Goal: Task Accomplishment & Management: Manage account settings

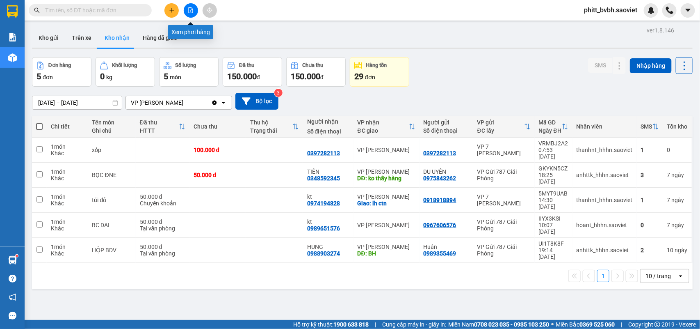
click at [191, 7] on icon "file-add" at bounding box center [191, 10] width 5 height 6
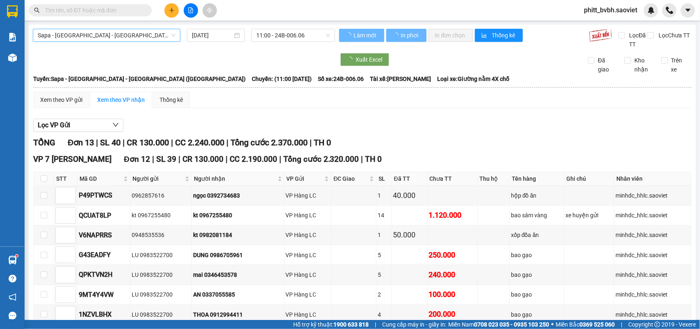
click at [117, 37] on span "Sapa - [GEOGRAPHIC_DATA] - [GEOGRAPHIC_DATA] ([GEOGRAPHIC_DATA])" at bounding box center [107, 35] width 138 height 12
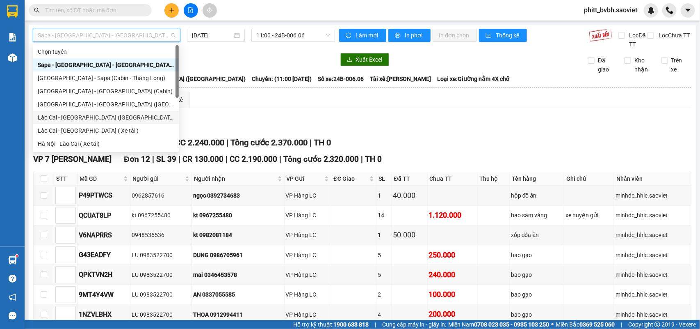
click at [96, 117] on div "Lào Cai - [GEOGRAPHIC_DATA] ([GEOGRAPHIC_DATA])" at bounding box center [106, 117] width 136 height 9
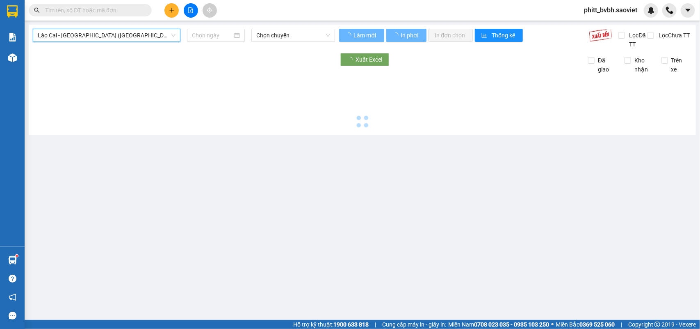
type input "[DATE]"
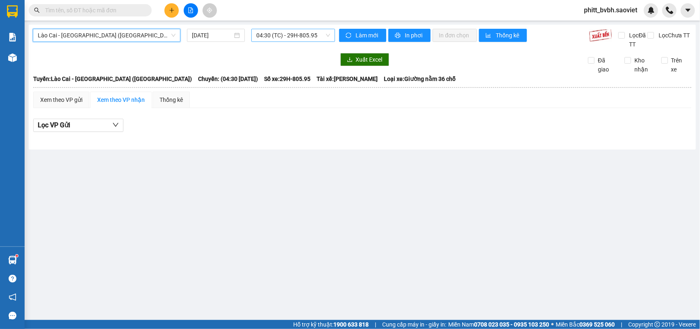
click at [299, 34] on span "04:30 (TC) - 29H-805.95" at bounding box center [292, 35] width 73 height 12
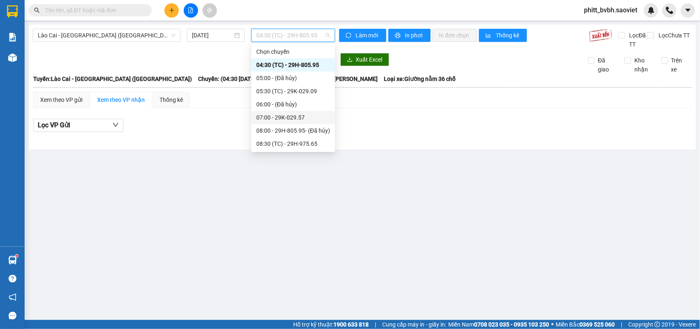
scroll to position [105, 0]
click at [311, 103] on div "15:30 - 29K-025.46" at bounding box center [293, 104] width 74 height 9
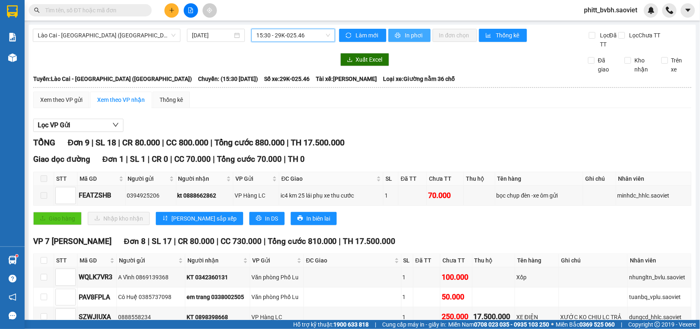
click at [407, 32] on span "In phơi" at bounding box center [414, 35] width 19 height 9
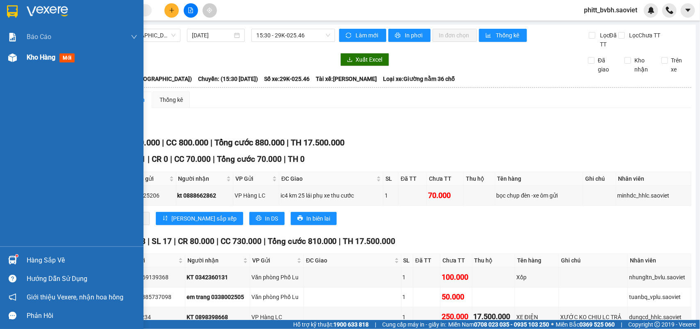
drag, startPoint x: 19, startPoint y: 57, endPoint x: 29, endPoint y: 57, distance: 9.8
click at [19, 57] on div "Kho hàng mới" at bounding box center [72, 57] width 144 height 21
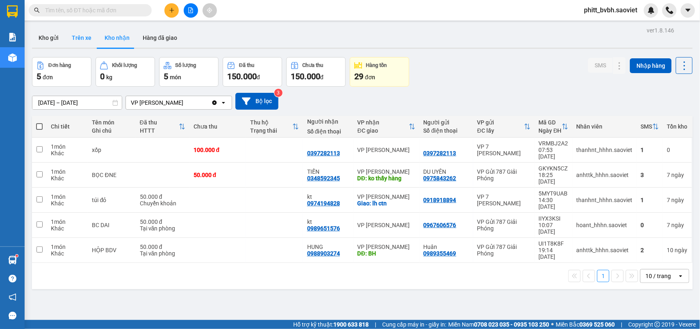
click at [74, 33] on button "Trên xe" at bounding box center [81, 38] width 33 height 20
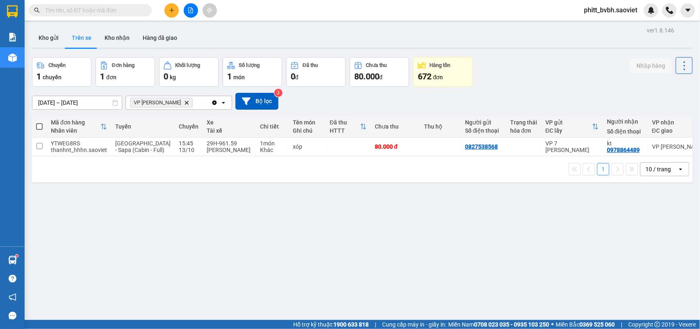
click at [111, 9] on input "text" at bounding box center [93, 10] width 97 height 9
click at [128, 38] on button "Kho nhận" at bounding box center [117, 38] width 38 height 20
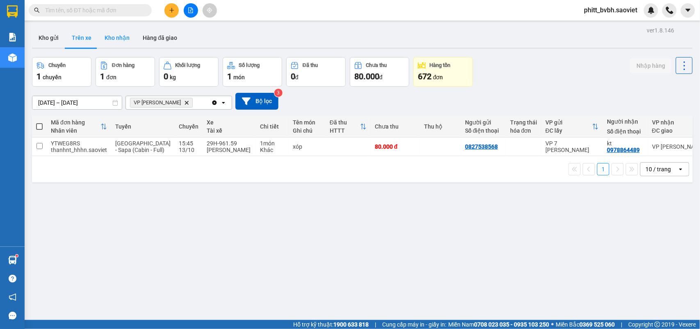
type input "[DATE] – [DATE]"
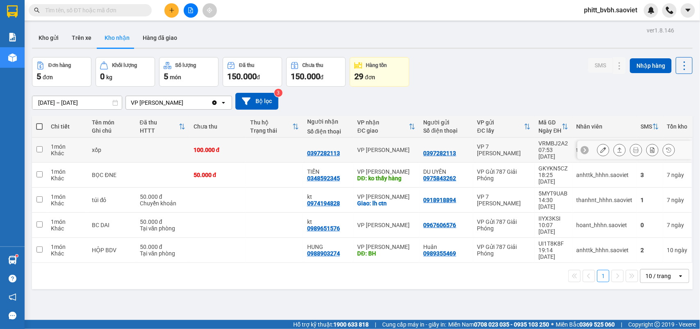
click at [336, 144] on div at bounding box center [328, 146] width 42 height 7
checkbox input "true"
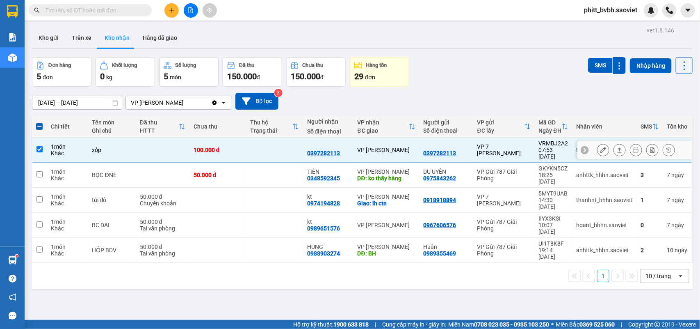
click at [601, 147] on icon at bounding box center [604, 150] width 6 height 6
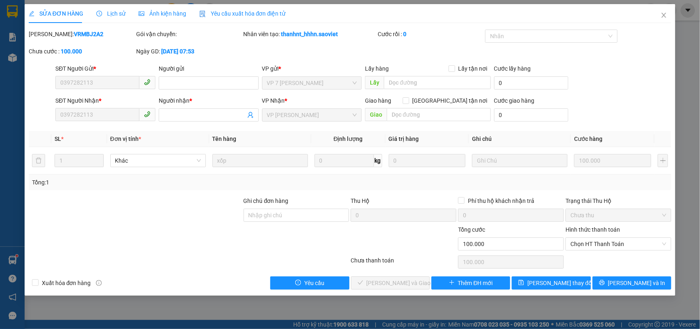
type input "0397282113"
type input "0"
type input "100.000"
click at [605, 240] on span "Chọn HT Thanh Toán" at bounding box center [619, 244] width 96 height 12
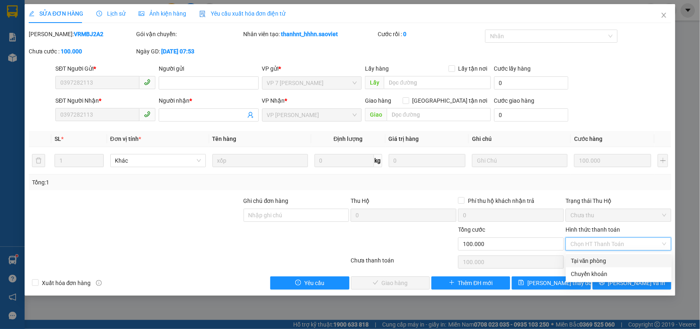
click at [587, 258] on div "Tại văn phòng" at bounding box center [619, 260] width 96 height 9
type input "0"
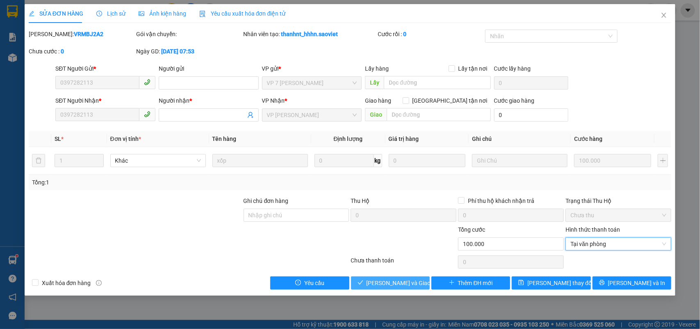
click at [392, 280] on span "[PERSON_NAME] và Giao hàng" at bounding box center [406, 282] width 79 height 9
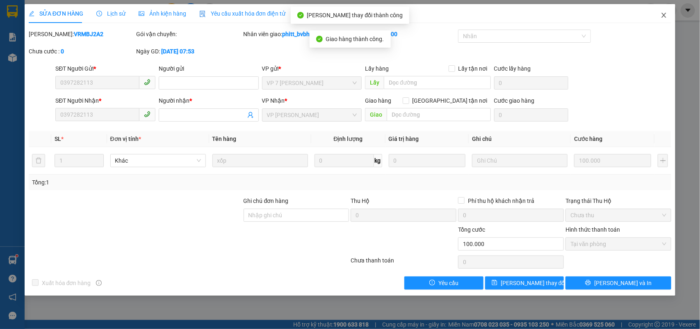
click at [667, 14] on icon "close" at bounding box center [664, 15] width 7 height 7
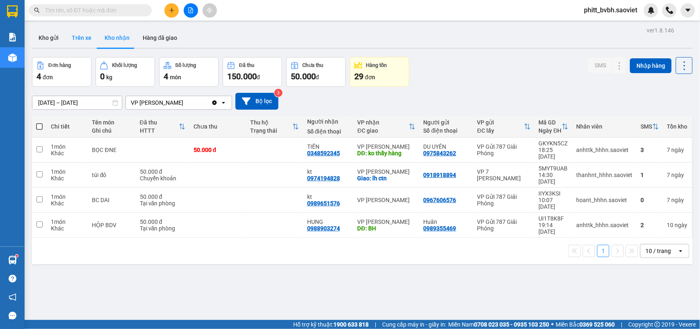
click at [91, 38] on button "Trên xe" at bounding box center [81, 38] width 33 height 20
type input "[DATE] – [DATE]"
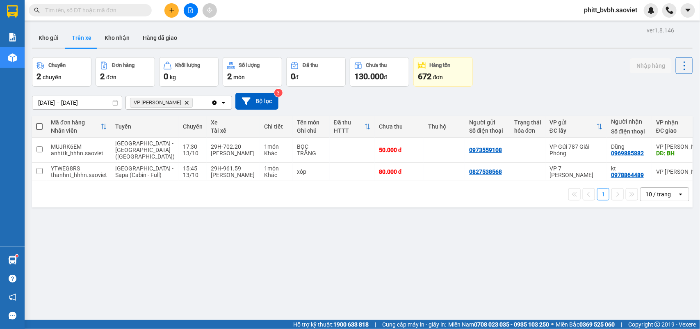
click at [103, 8] on input "text" at bounding box center [93, 10] width 97 height 9
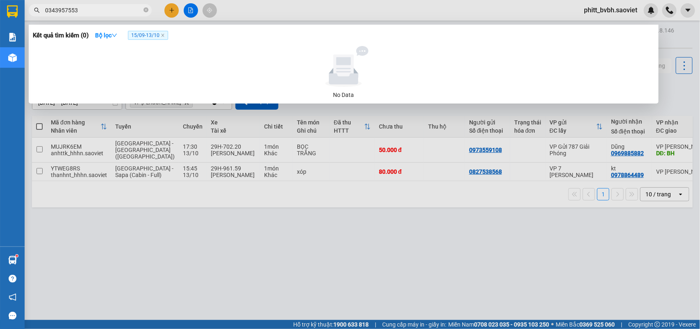
click at [62, 11] on input "0343957553" at bounding box center [93, 10] width 97 height 9
click at [109, 11] on input "0343907553" at bounding box center [93, 10] width 97 height 9
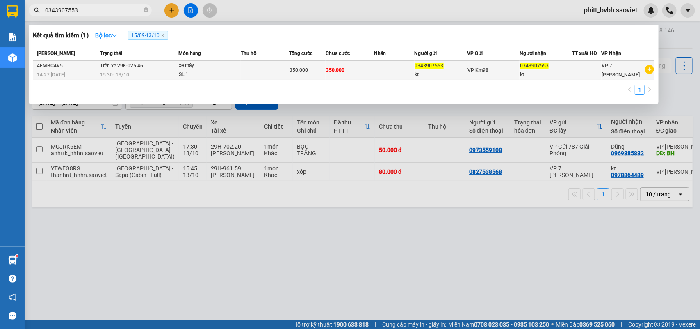
type input "0343907553"
click at [295, 64] on td "350.000" at bounding box center [307, 70] width 37 height 19
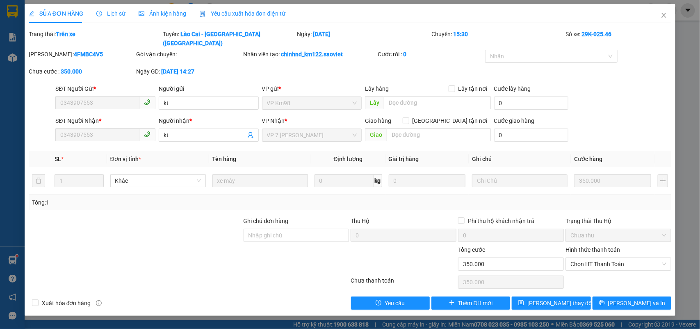
type input "0343907553"
type input "kt"
type input "0343907553"
type input "kt"
type input "0"
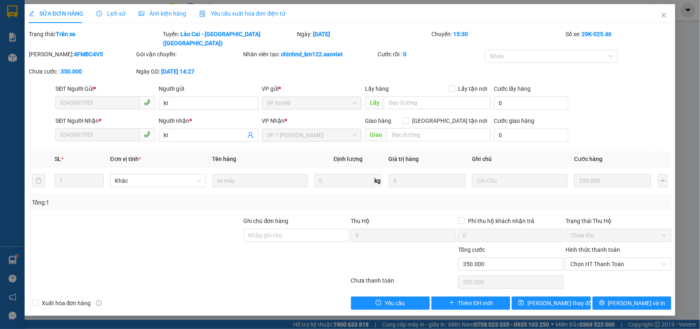
type input "350.000"
click at [608, 258] on span "Chọn HT Thanh Toán" at bounding box center [619, 264] width 96 height 12
click at [600, 272] on div "Tại văn phòng" at bounding box center [619, 271] width 96 height 9
click at [562, 298] on span "[PERSON_NAME] thay đổi" at bounding box center [561, 302] width 66 height 9
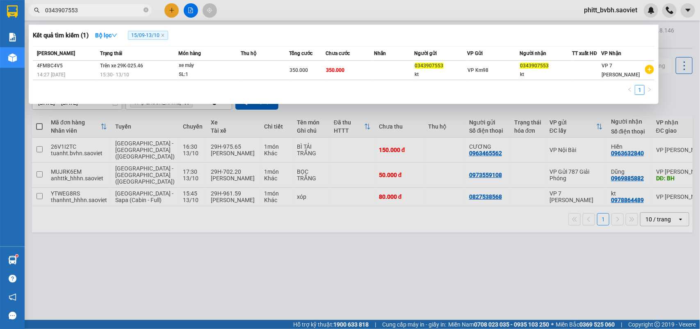
click at [105, 8] on input "0343907553" at bounding box center [93, 10] width 97 height 9
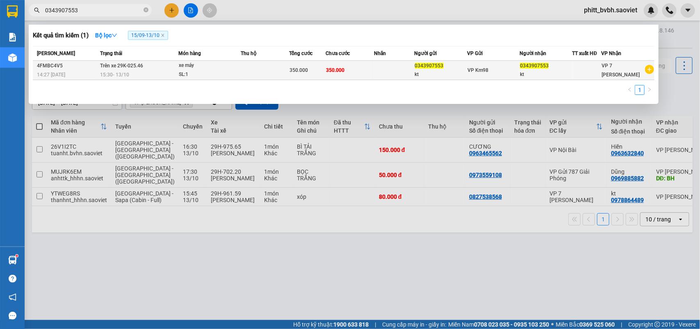
click at [176, 70] on div "15:30 [DATE]" at bounding box center [139, 74] width 78 height 9
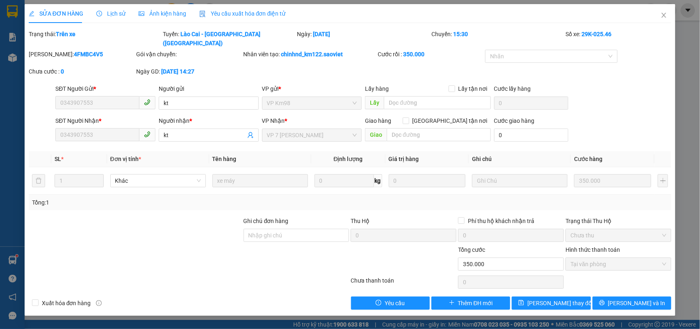
type input "0343907553"
type input "kt"
type input "0343907553"
type input "kt"
type input "0"
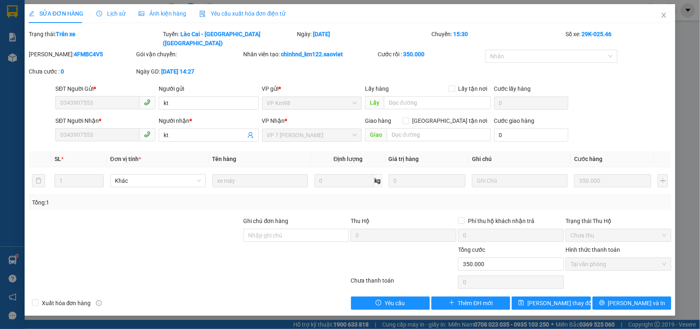
type input "350.000"
click at [605, 258] on span "Tại văn phòng" at bounding box center [619, 264] width 96 height 12
click at [665, 18] on icon "close" at bounding box center [664, 15] width 7 height 7
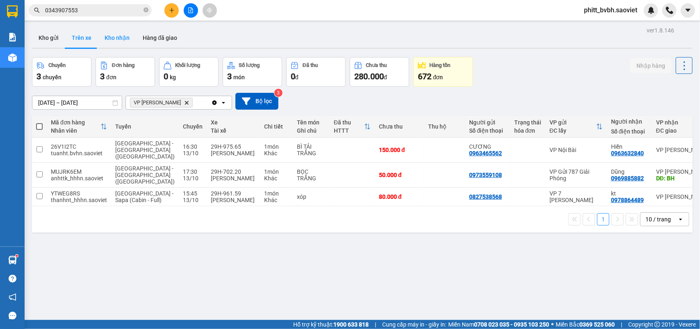
click at [119, 32] on button "Kho nhận" at bounding box center [117, 38] width 38 height 20
type input "[DATE] – [DATE]"
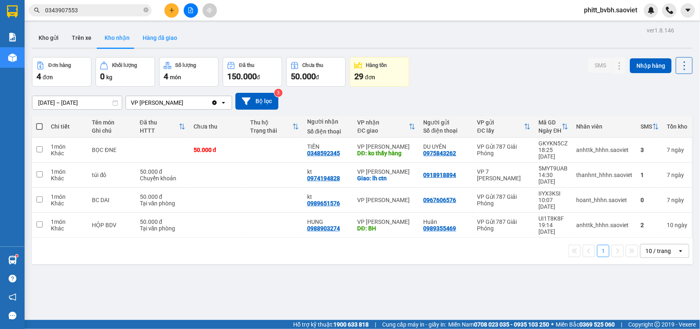
click at [148, 39] on button "Hàng đã giao" at bounding box center [160, 38] width 48 height 20
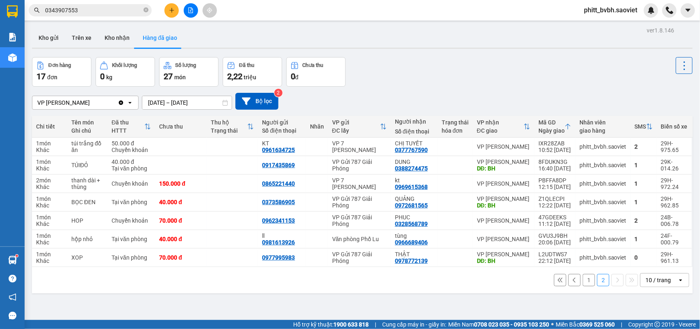
click at [167, 104] on input "[DATE] – [DATE]" at bounding box center [186, 102] width 89 height 13
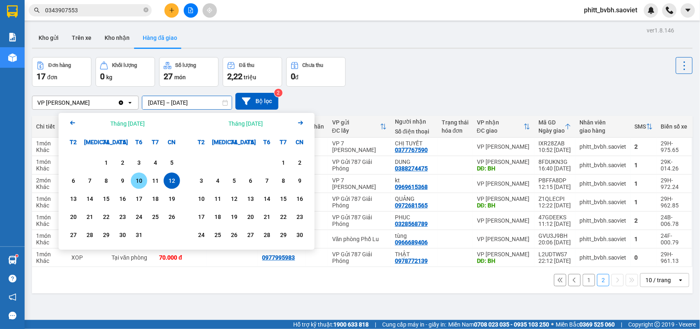
click at [140, 181] on div "10" at bounding box center [138, 181] width 11 height 10
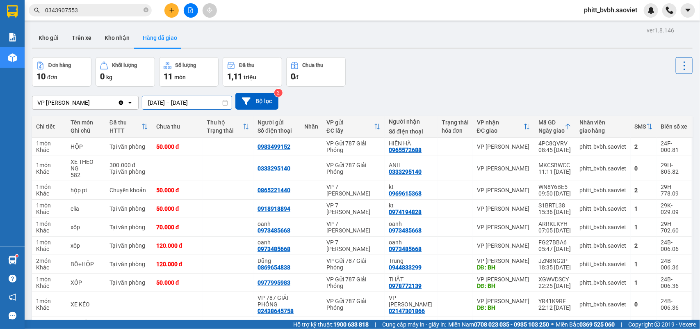
click at [156, 106] on div "ver 1.8.146 Kho gửi Trên xe Kho nhận Hàng đã giao Đơn hàng 10 đơn Khối lượng 0 …" at bounding box center [362, 205] width 667 height 360
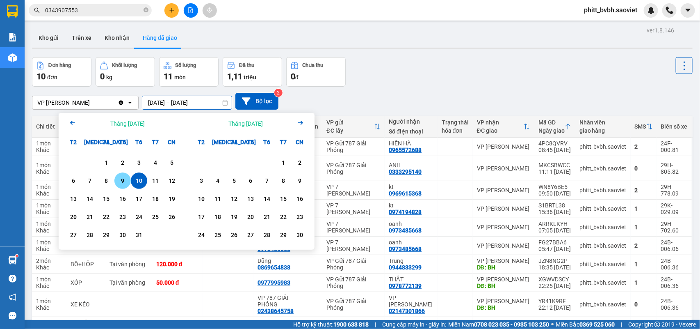
click at [125, 184] on div "9" at bounding box center [122, 181] width 11 height 10
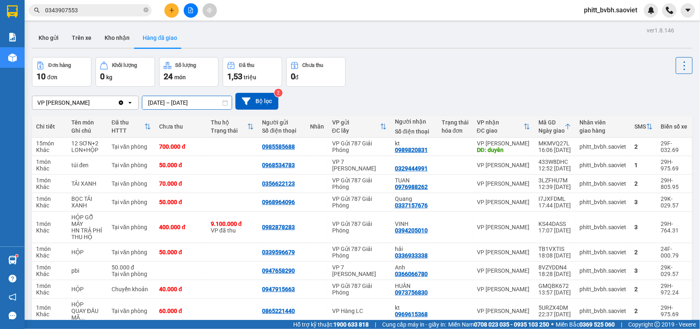
click at [177, 109] on div "ver 1.8.146 Kho gửi Trên xe Kho nhận Hàng đã giao Đơn hàng 10 đơn Khối lượng 0 …" at bounding box center [362, 198] width 667 height 347
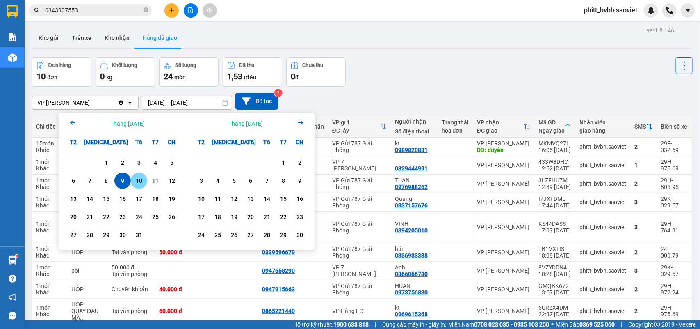
click at [142, 185] on div "10" at bounding box center [138, 181] width 11 height 10
type input "[DATE] – [DATE]"
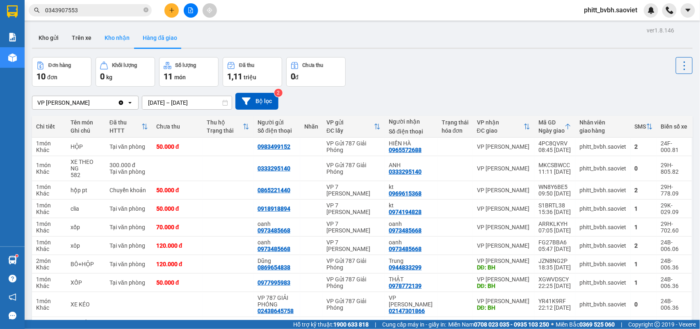
click at [109, 40] on button "Kho nhận" at bounding box center [117, 38] width 38 height 20
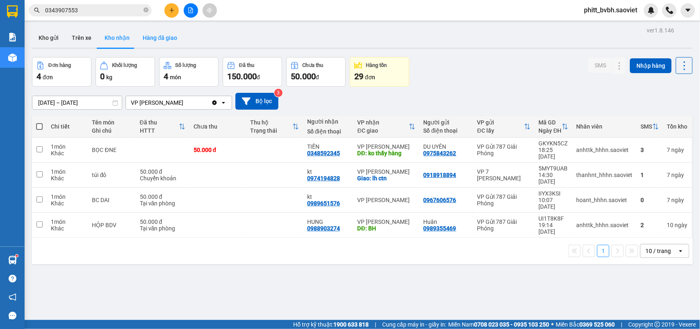
click at [162, 40] on button "Hàng đã giao" at bounding box center [160, 38] width 48 height 20
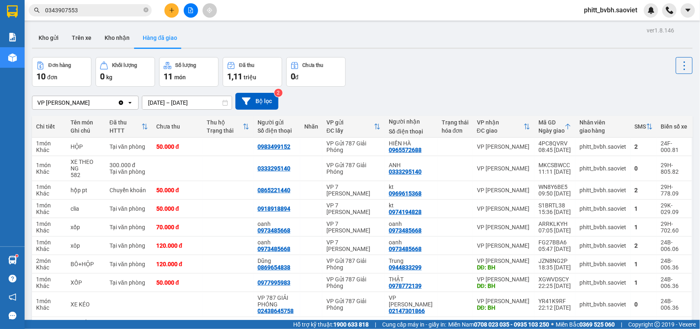
click at [197, 109] on div "ver 1.8.146 Kho gửi Trên xe Kho nhận Hàng đã giao Đơn hàng 10 đơn Khối lượng 0 …" at bounding box center [362, 205] width 667 height 360
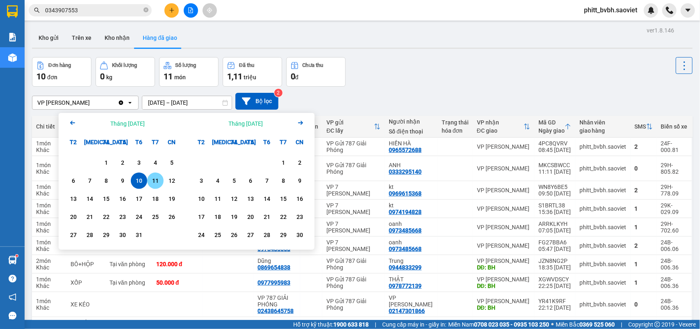
click at [161, 185] on div "11" at bounding box center [155, 180] width 16 height 16
type input "[DATE] – [DATE]"
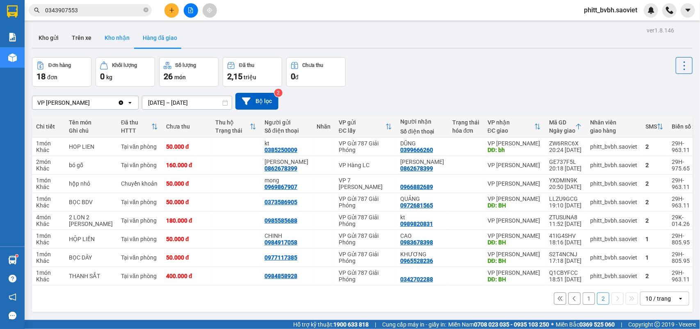
click at [111, 44] on button "Kho nhận" at bounding box center [117, 38] width 38 height 20
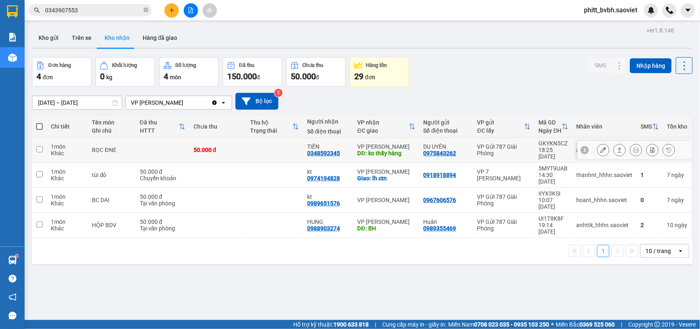
drag, startPoint x: 300, startPoint y: 152, endPoint x: 340, endPoint y: 152, distance: 39.8
click at [340, 152] on td "TIẾN 0348592345" at bounding box center [328, 149] width 50 height 25
checkbox input "true"
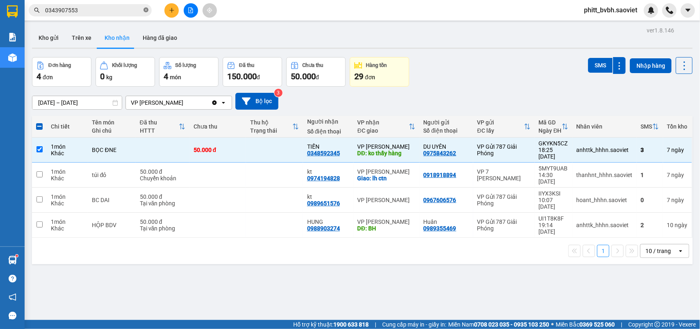
click at [145, 10] on icon "close-circle" at bounding box center [146, 9] width 5 height 5
click at [115, 10] on input "text" at bounding box center [93, 10] width 97 height 9
paste input "0348592345"
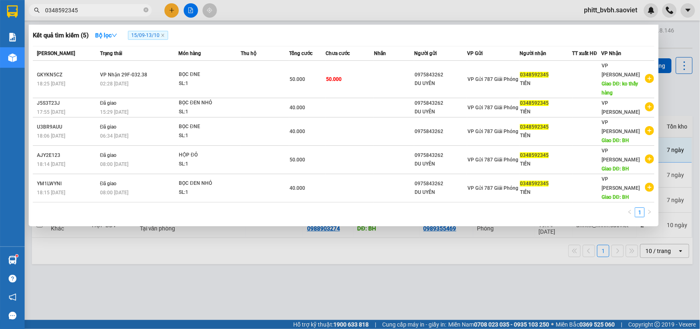
type input "0348592345"
click at [326, 251] on div at bounding box center [350, 164] width 700 height 329
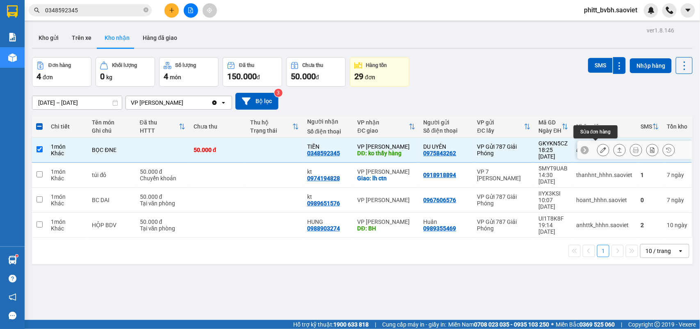
click at [601, 147] on icon at bounding box center [604, 150] width 6 height 6
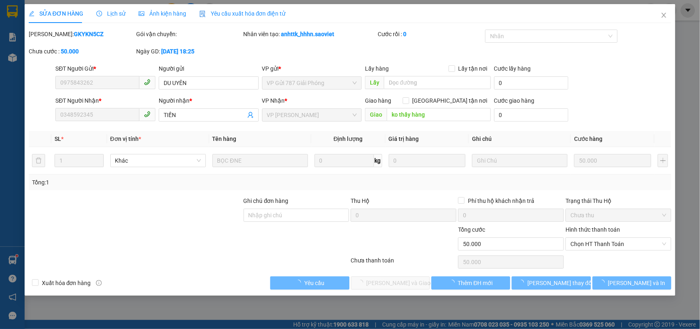
type input "0975843262"
type input "DU UYÊN"
type input "0348592345"
type input "TIẾN"
type input "ko thấy hàng"
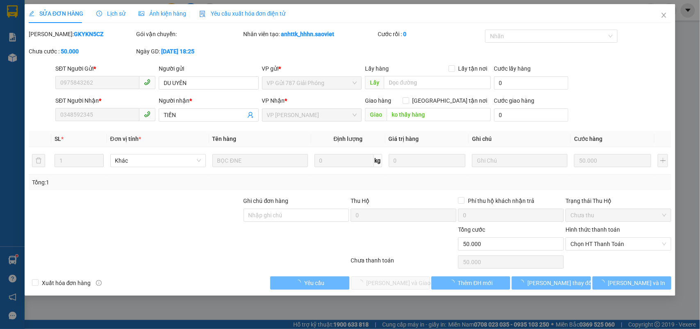
type input "0"
type input "50.000"
click at [591, 244] on span "Chọn HT Thanh Toán" at bounding box center [619, 244] width 96 height 12
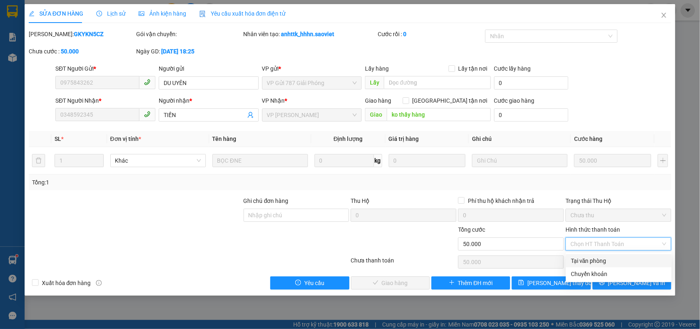
click at [580, 259] on div "Tại văn phòng" at bounding box center [619, 260] width 96 height 9
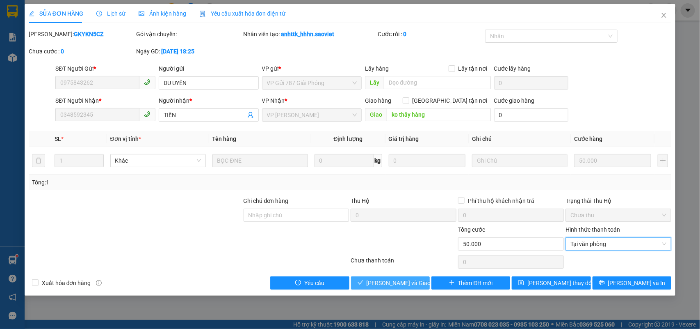
click at [397, 283] on span "[PERSON_NAME] và Giao hàng" at bounding box center [406, 282] width 79 height 9
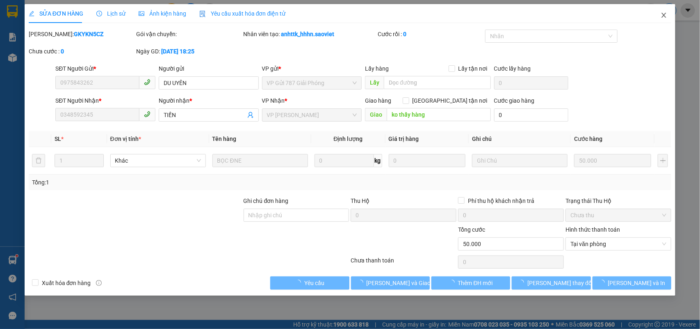
drag, startPoint x: 665, startPoint y: 17, endPoint x: 665, endPoint y: 5, distance: 12.3
click at [665, 17] on icon "close" at bounding box center [664, 15] width 7 height 7
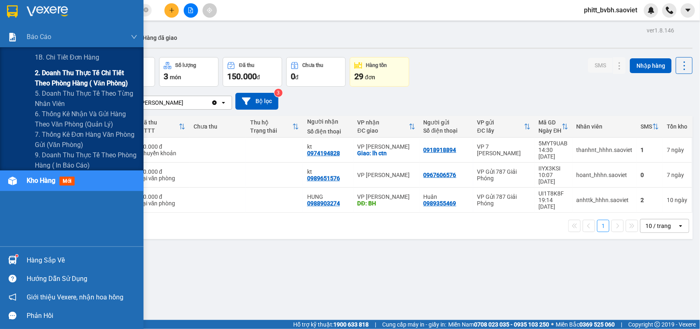
click at [67, 73] on span "2. Doanh thu thực tế chi tiết theo phòng hàng ( văn phòng)" at bounding box center [86, 78] width 103 height 21
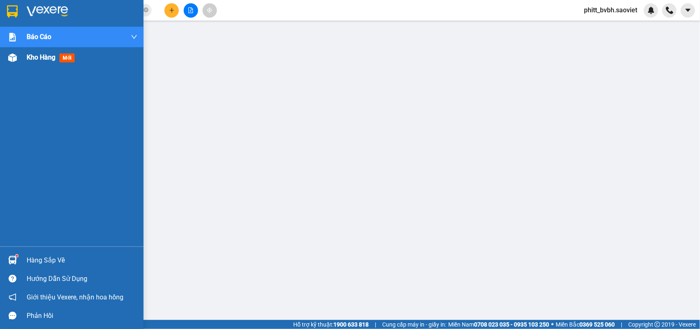
click at [42, 53] on span "Kho hàng" at bounding box center [41, 57] width 29 height 8
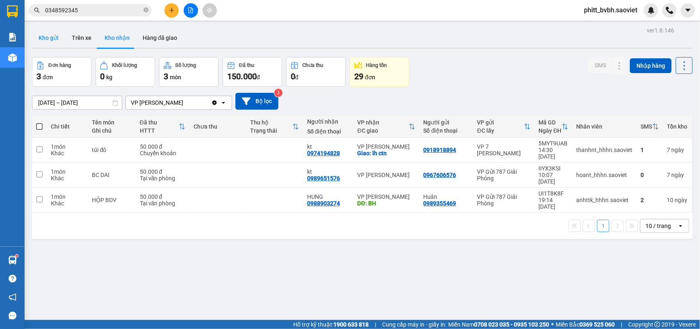
click at [32, 34] on button "Kho gửi" at bounding box center [48, 38] width 33 height 20
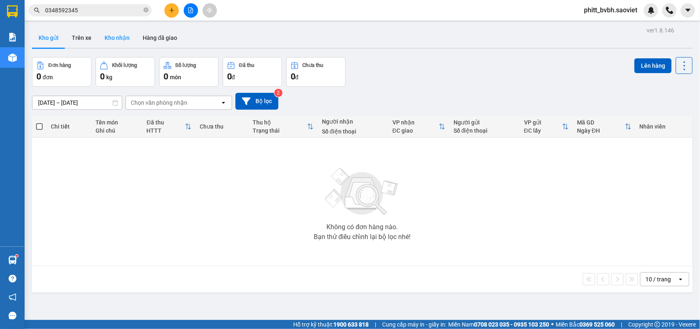
click at [122, 46] on button "Kho nhận" at bounding box center [117, 38] width 38 height 20
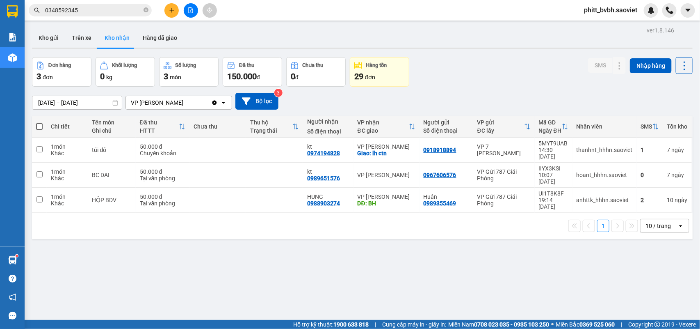
click at [72, 27] on div "ver 1.8.146 Kho gửi Trên xe Kho nhận Hàng đã giao Đơn hàng 3 đơn Khối lượng 0 k…" at bounding box center [362, 189] width 667 height 329
click at [72, 36] on button "Trên xe" at bounding box center [81, 38] width 33 height 20
type input "[DATE] – [DATE]"
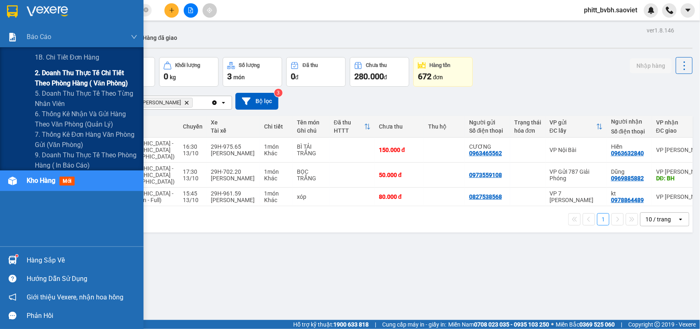
click at [72, 77] on span "2. Doanh thu thực tế chi tiết theo phòng hàng ( văn phòng)" at bounding box center [86, 78] width 103 height 21
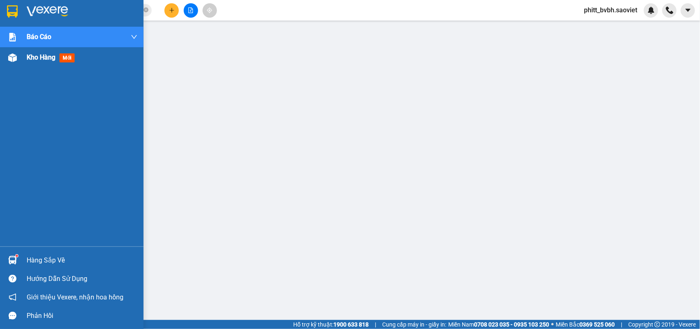
click at [29, 57] on span "Kho hàng" at bounding box center [41, 57] width 29 height 8
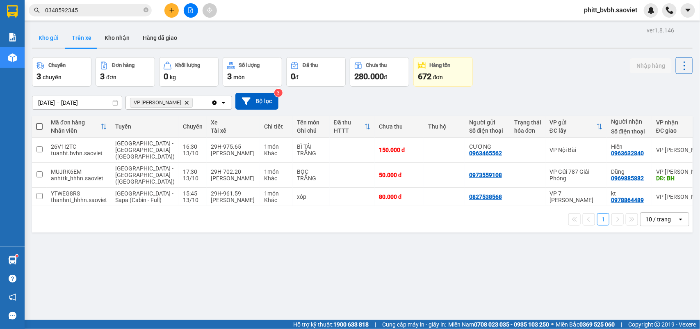
click at [43, 37] on button "Kho gửi" at bounding box center [48, 38] width 33 height 20
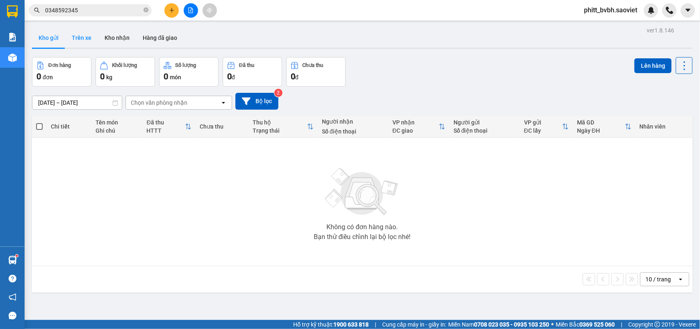
click at [72, 41] on button "Trên xe" at bounding box center [81, 38] width 33 height 20
